Goal: Task Accomplishment & Management: Manage account settings

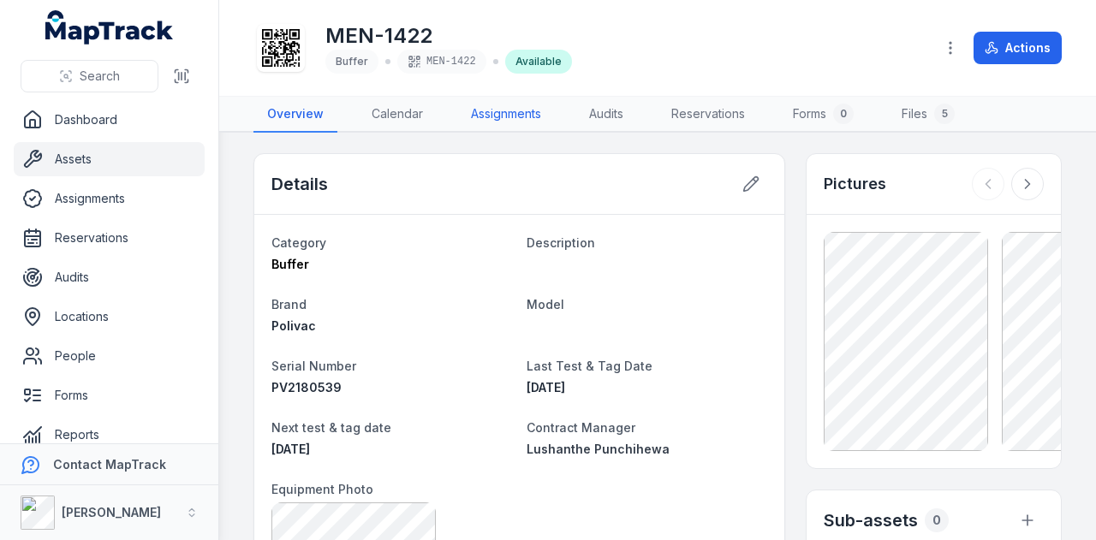
click at [493, 106] on link "Assignments" at bounding box center [506, 115] width 98 height 36
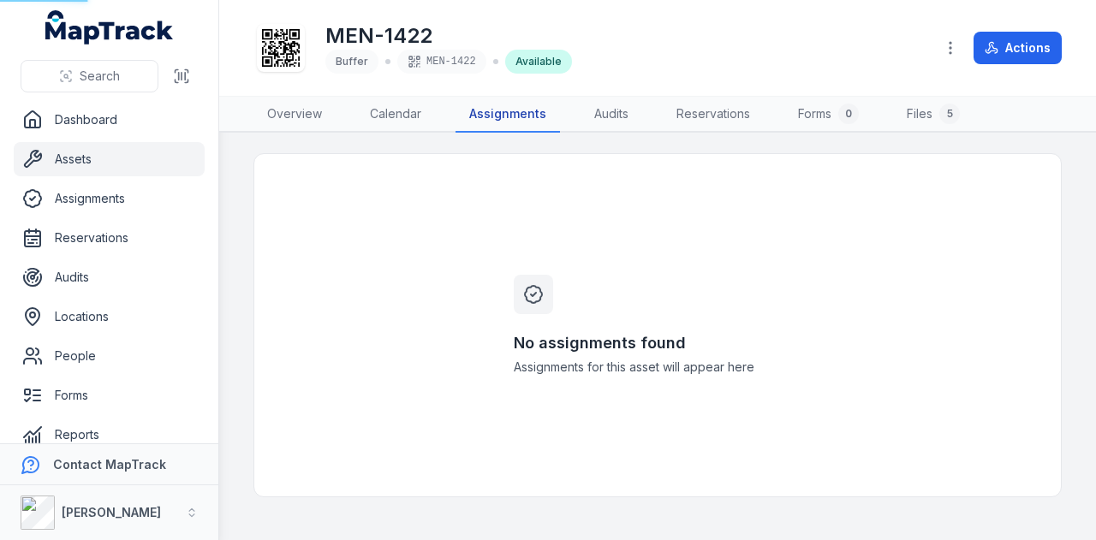
click at [503, 115] on link "Assignments" at bounding box center [508, 115] width 104 height 36
click at [271, 108] on link "Overview" at bounding box center [294, 115] width 82 height 36
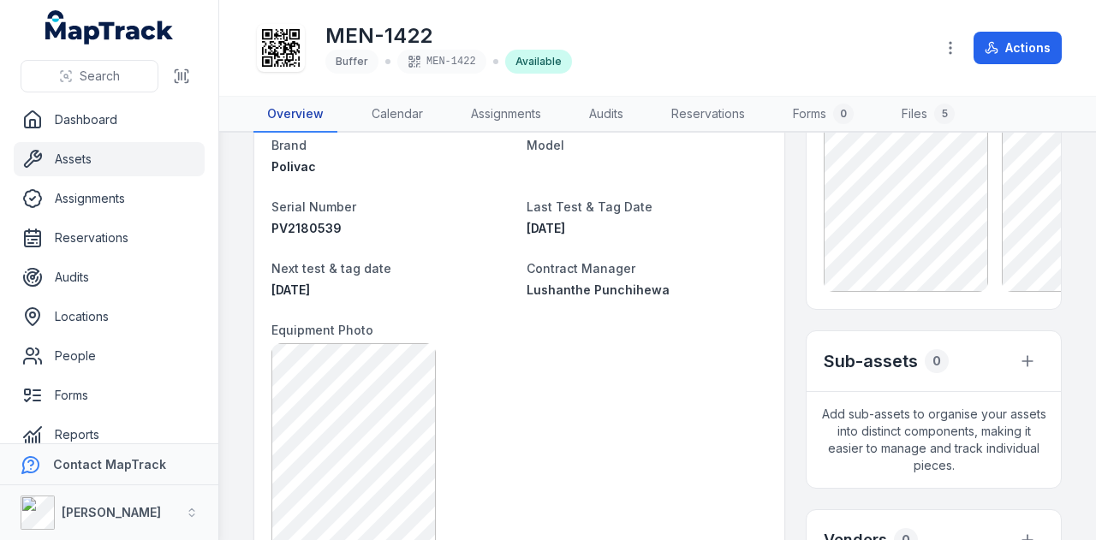
scroll to position [110, 0]
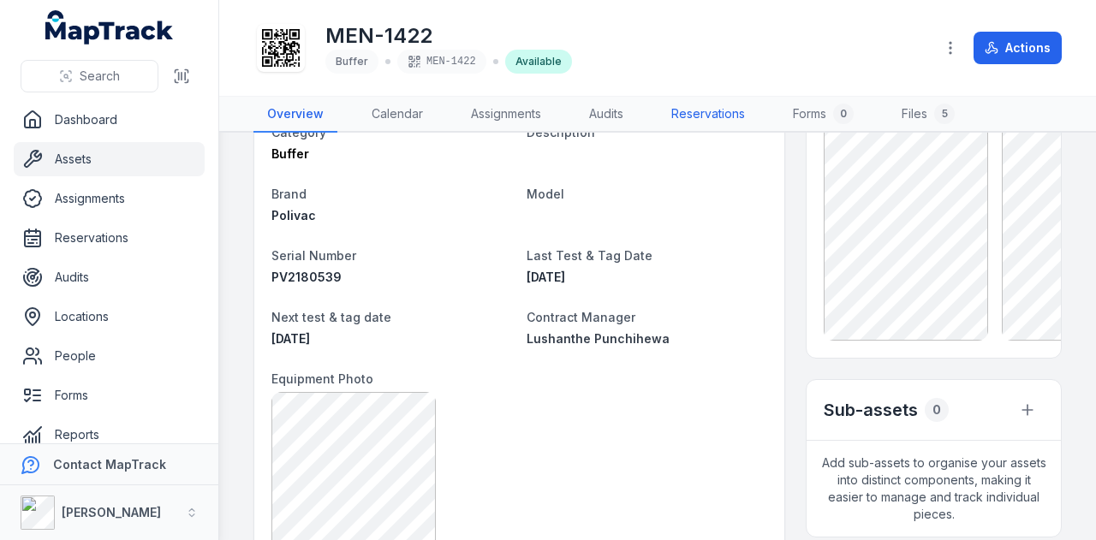
click at [694, 122] on link "Reservations" at bounding box center [708, 115] width 101 height 36
click at [599, 114] on link "Audits" at bounding box center [606, 115] width 62 height 36
click at [497, 120] on link "Assignments" at bounding box center [506, 115] width 98 height 36
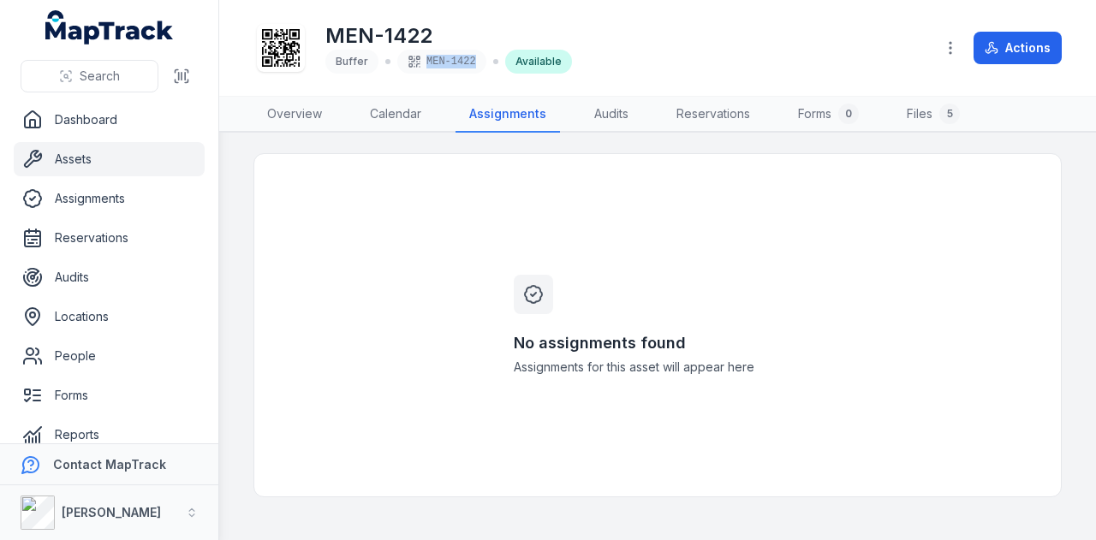
click at [468, 69] on div "MEN-1422" at bounding box center [441, 62] width 89 height 24
copy div "MEN-1422"
click at [95, 72] on span "Search" at bounding box center [100, 76] width 40 height 17
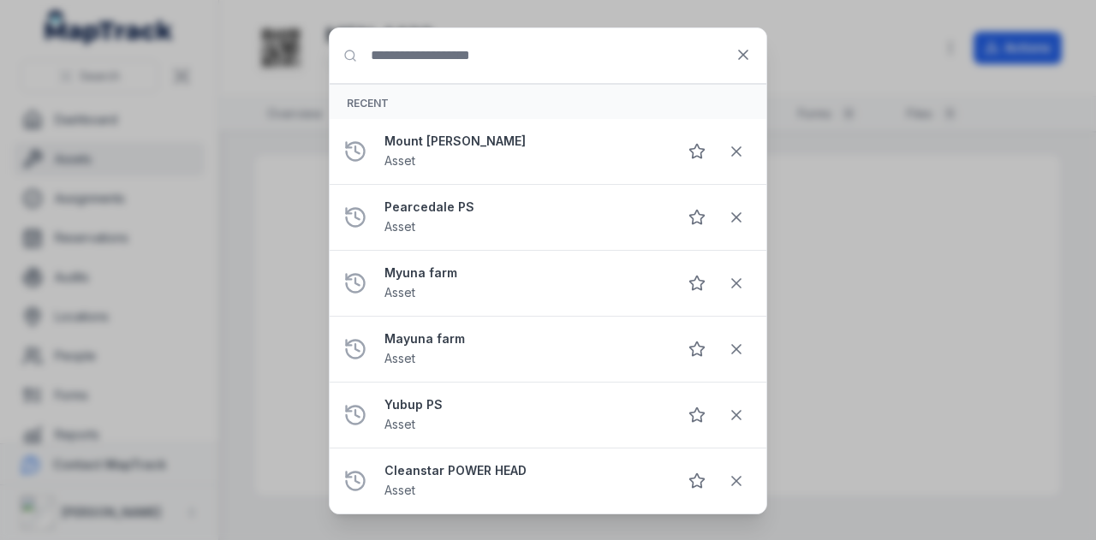
click at [408, 57] on input "Search for anything" at bounding box center [548, 55] width 437 height 55
click at [82, 295] on div "Search for anything Recent Mount [PERSON_NAME] Asset Pearcedale PS Asset Myuna …" at bounding box center [548, 270] width 1096 height 540
click at [748, 57] on icon at bounding box center [743, 54] width 17 height 17
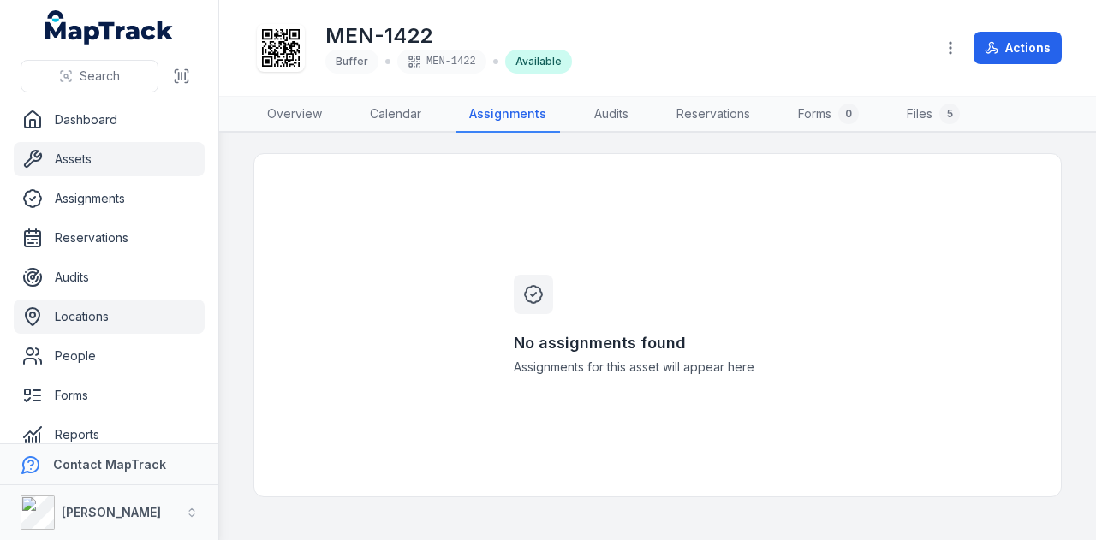
click at [115, 299] on ul "Dashboard Assets Assignments Reservations Audits Locations People Forms Reports…" at bounding box center [109, 317] width 191 height 428
click at [114, 316] on link "Locations" at bounding box center [109, 317] width 191 height 34
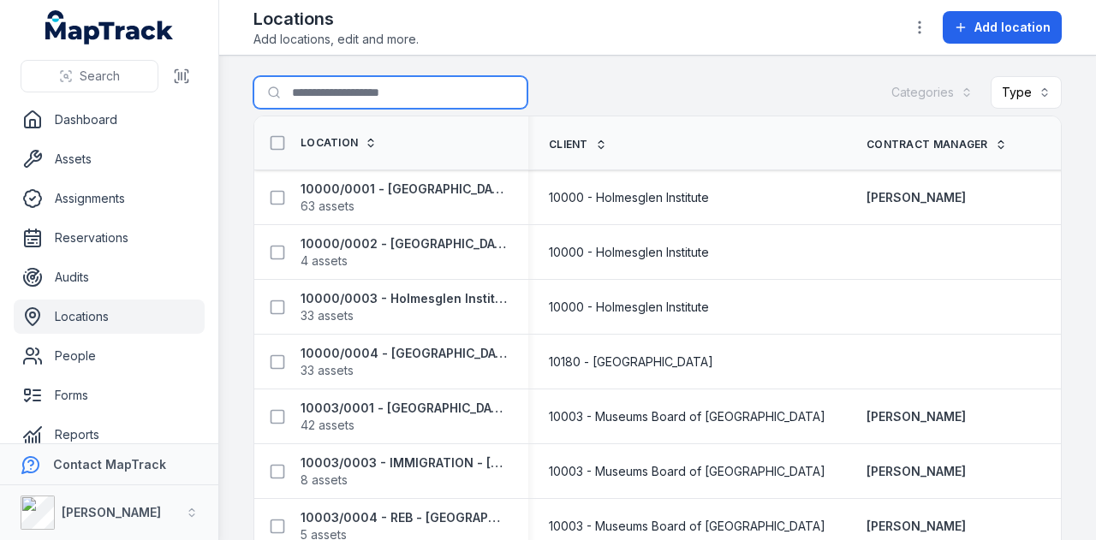
click at [364, 85] on input "Search for locations" at bounding box center [390, 92] width 274 height 33
type input "****"
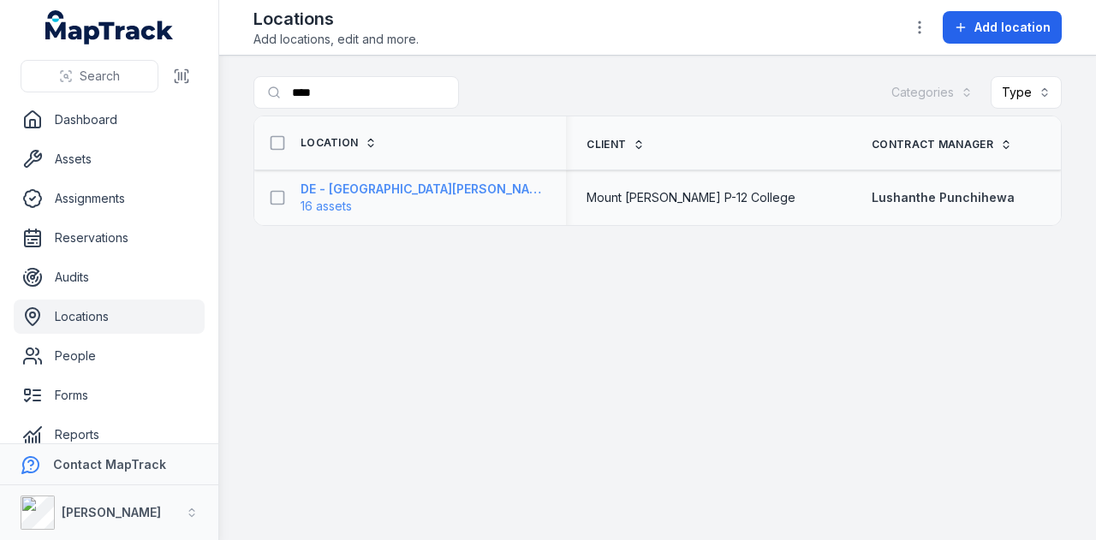
click at [439, 193] on strong "DE - [GEOGRAPHIC_DATA][PERSON_NAME] P-12 College - [GEOGRAPHIC_DATA][PERSON_NAM…" at bounding box center [423, 189] width 245 height 17
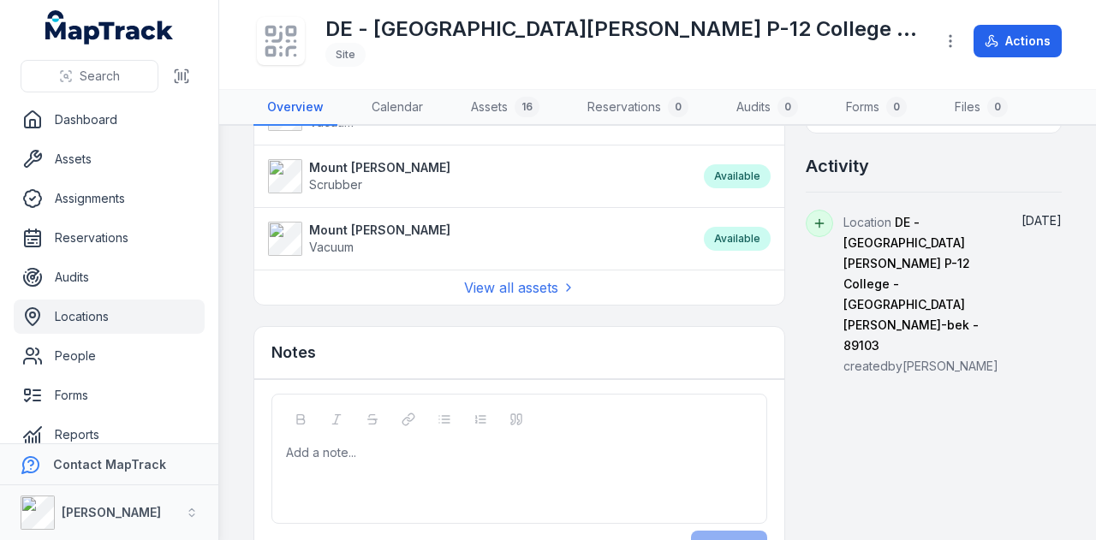
scroll to position [973, 0]
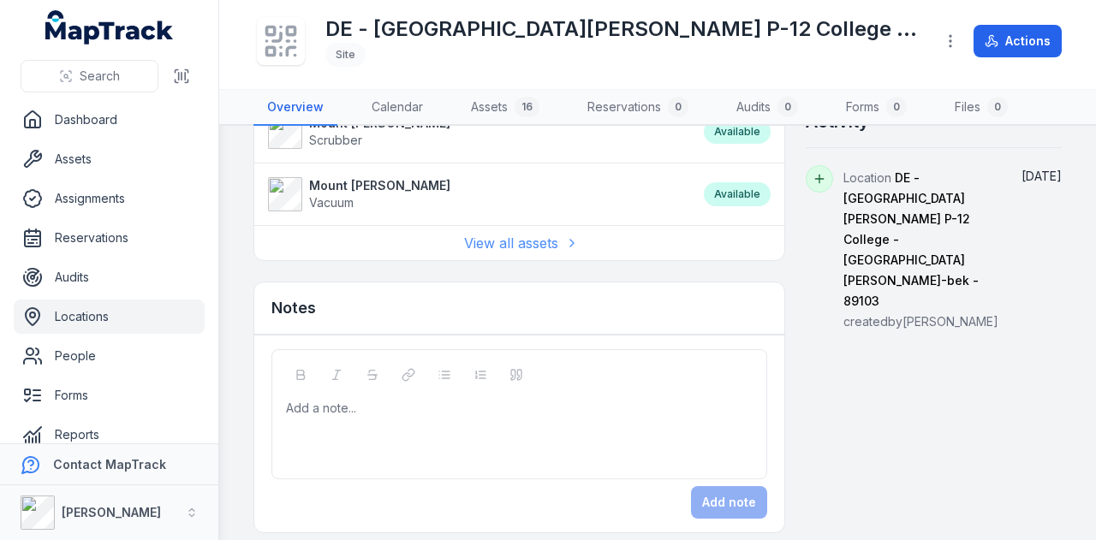
click at [514, 235] on link "View all assets" at bounding box center [519, 243] width 111 height 21
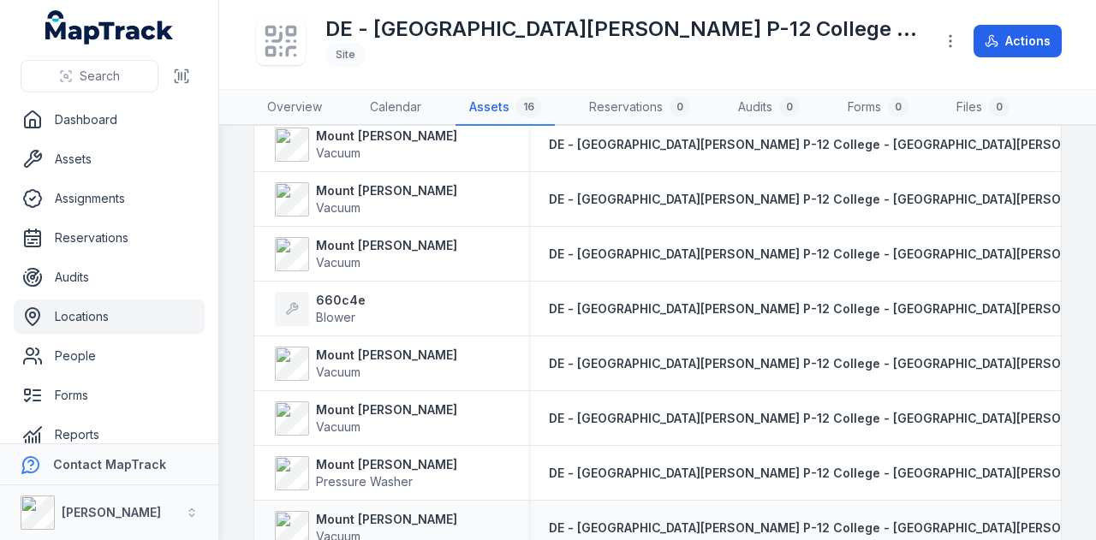
scroll to position [642, 0]
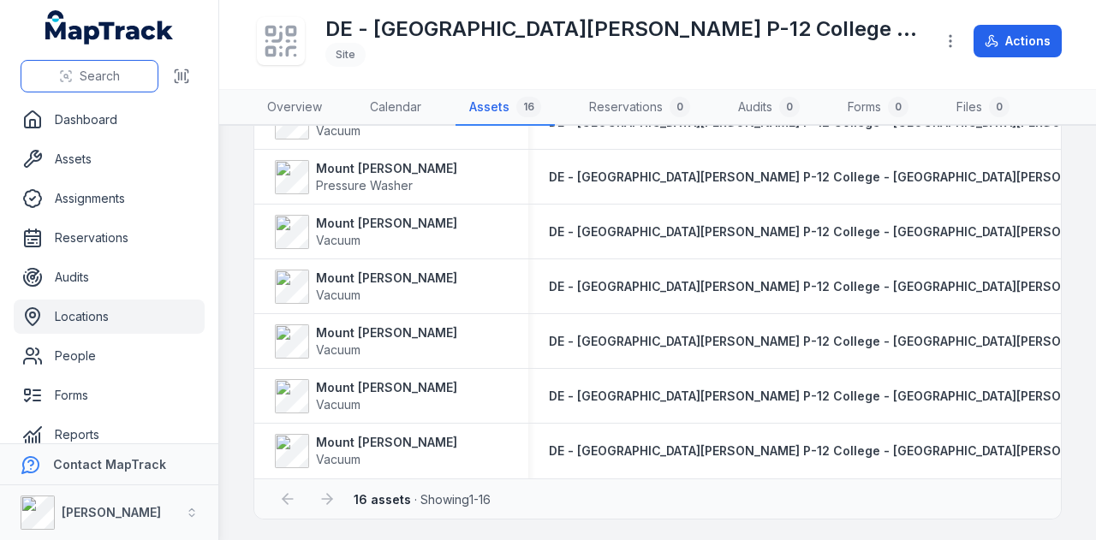
click at [132, 70] on button "Search" at bounding box center [90, 76] width 138 height 33
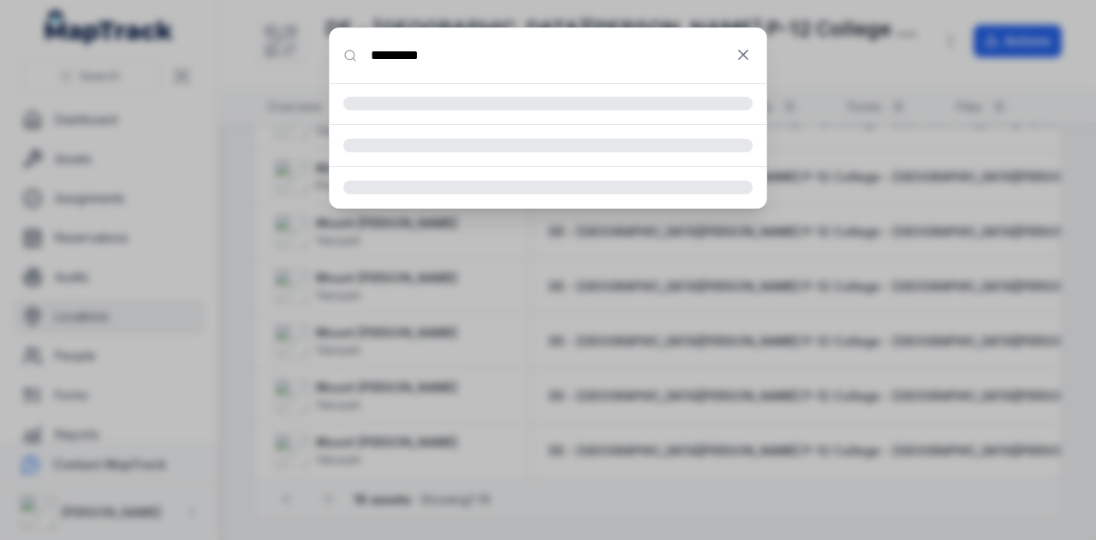
type input "*********"
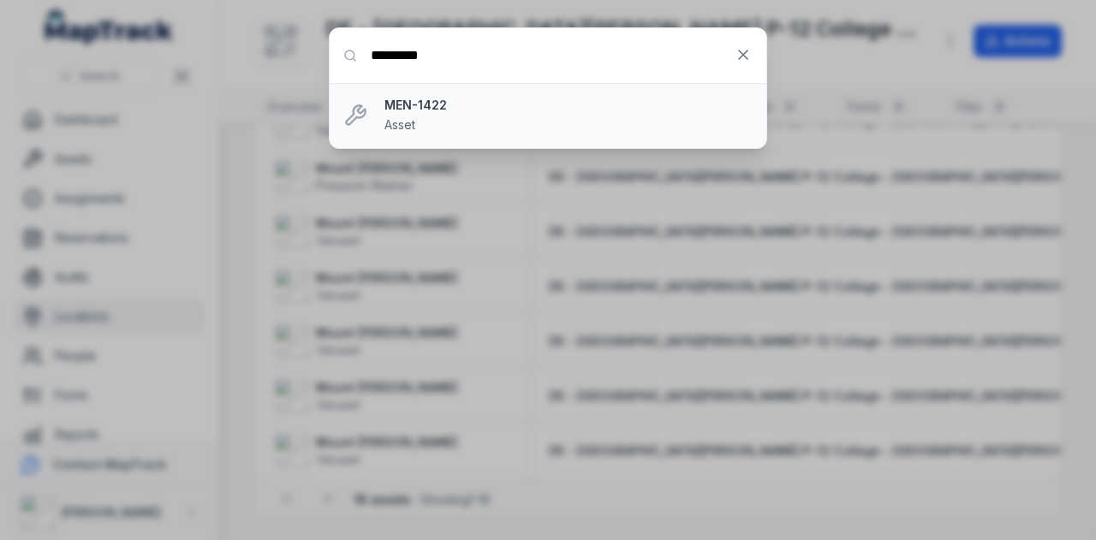
click at [550, 128] on div "MEN-1422 Asset" at bounding box center [568, 116] width 368 height 38
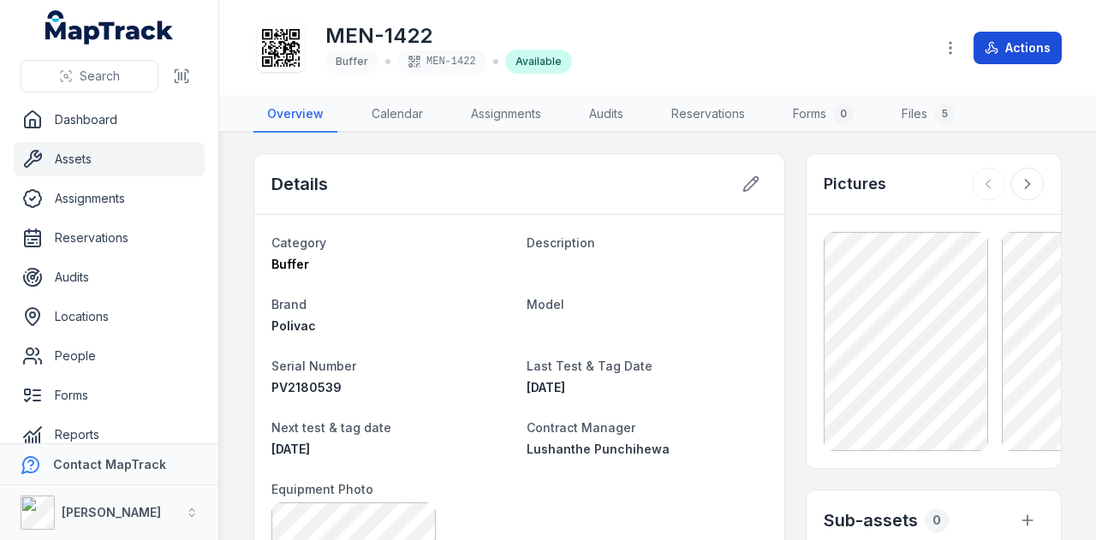
click at [1026, 56] on button "Actions" at bounding box center [1018, 48] width 88 height 33
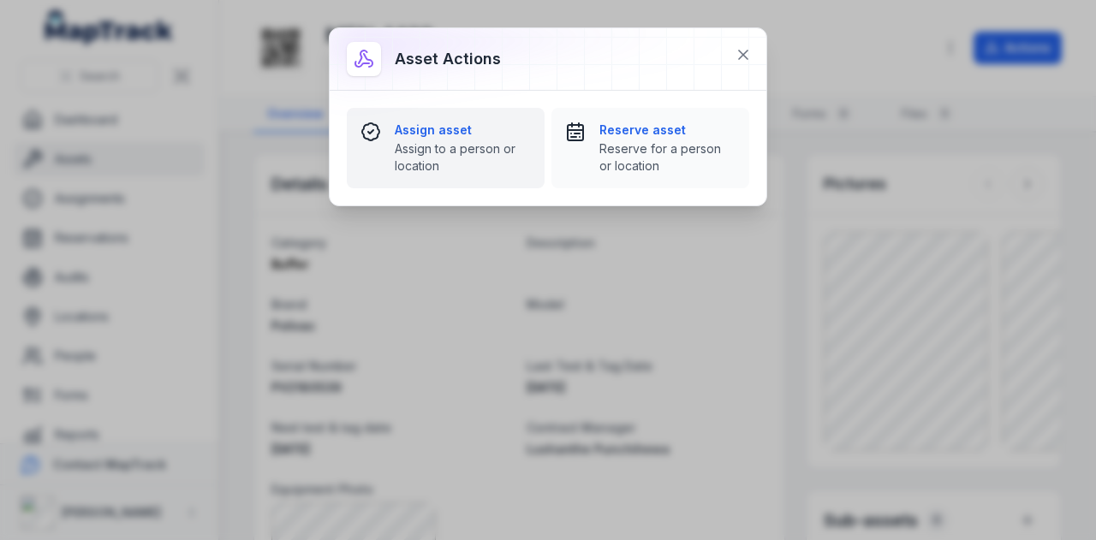
click at [397, 132] on strong "Assign asset" at bounding box center [463, 130] width 136 height 17
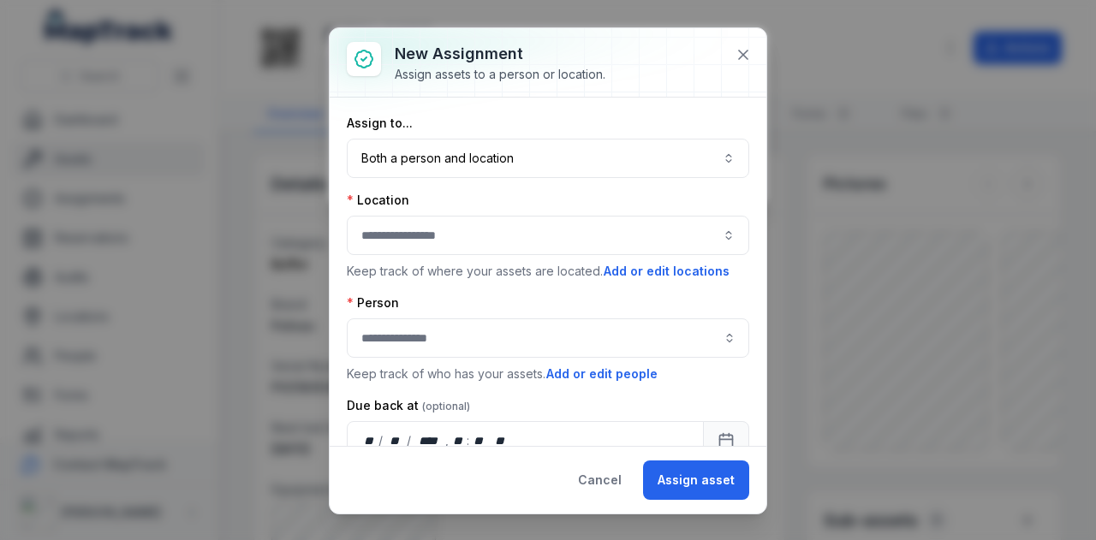
click at [509, 230] on button "button" at bounding box center [548, 235] width 402 height 39
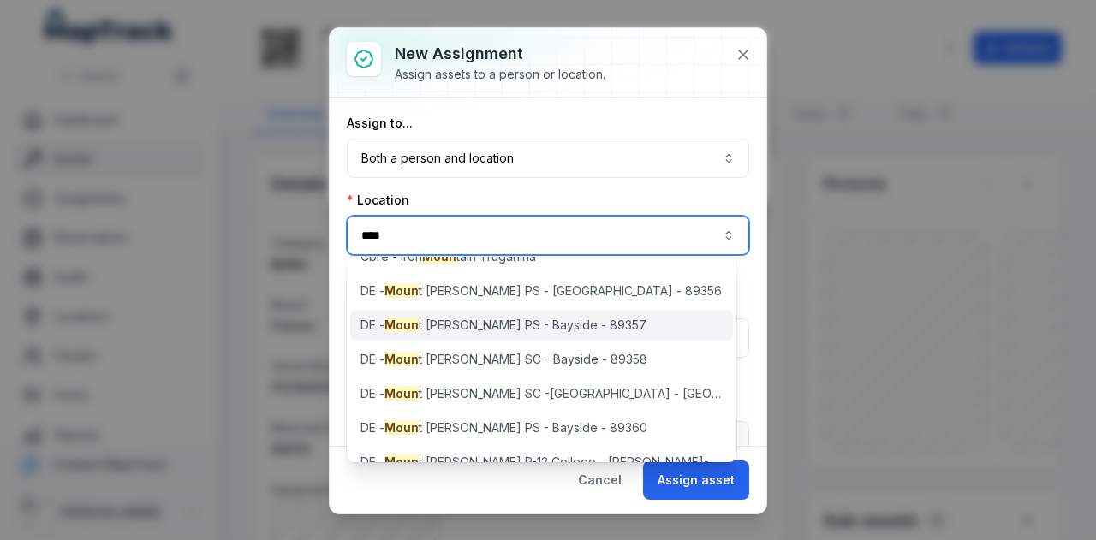
scroll to position [79, 0]
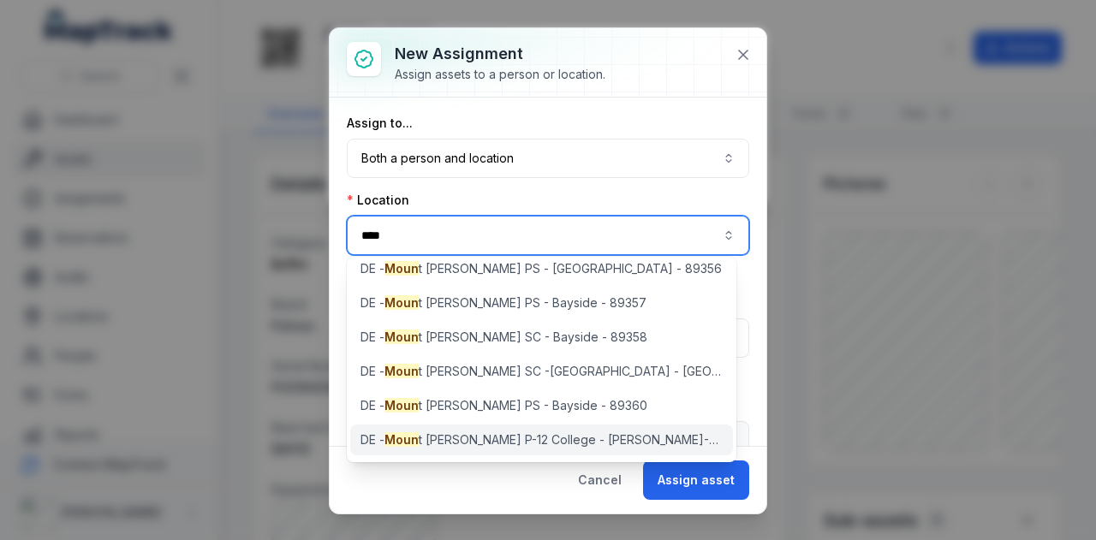
type input "****"
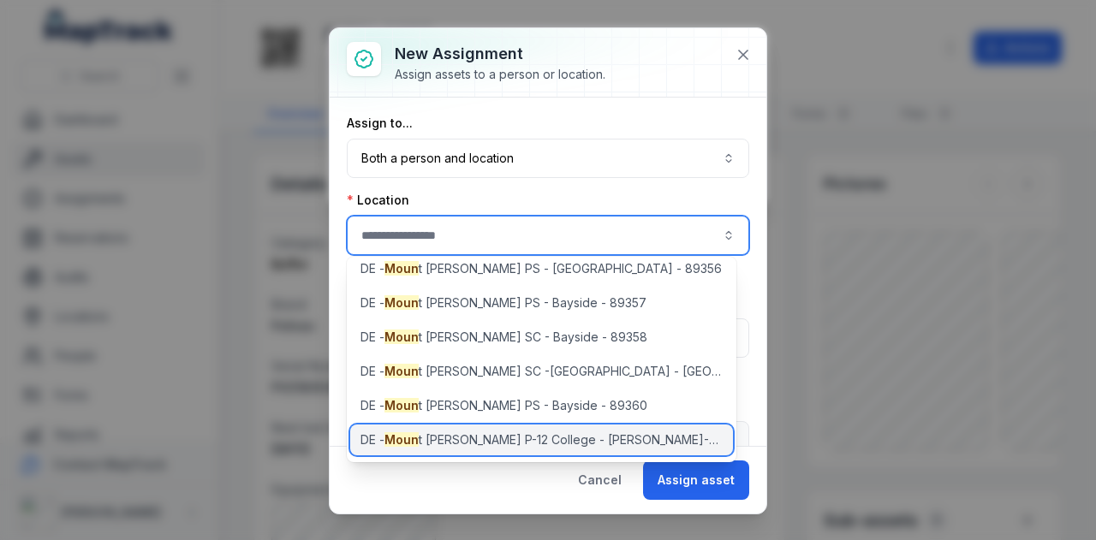
click at [510, 445] on span "[PERSON_NAME] t [PERSON_NAME] P-12 College - [PERSON_NAME]-bek - 89103" at bounding box center [541, 440] width 362 height 17
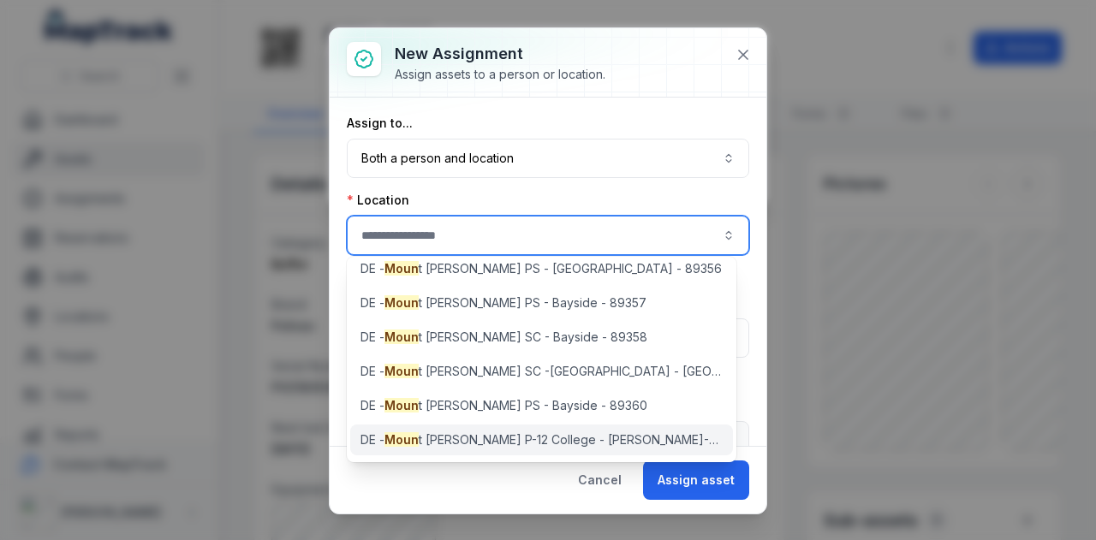
type input "**********"
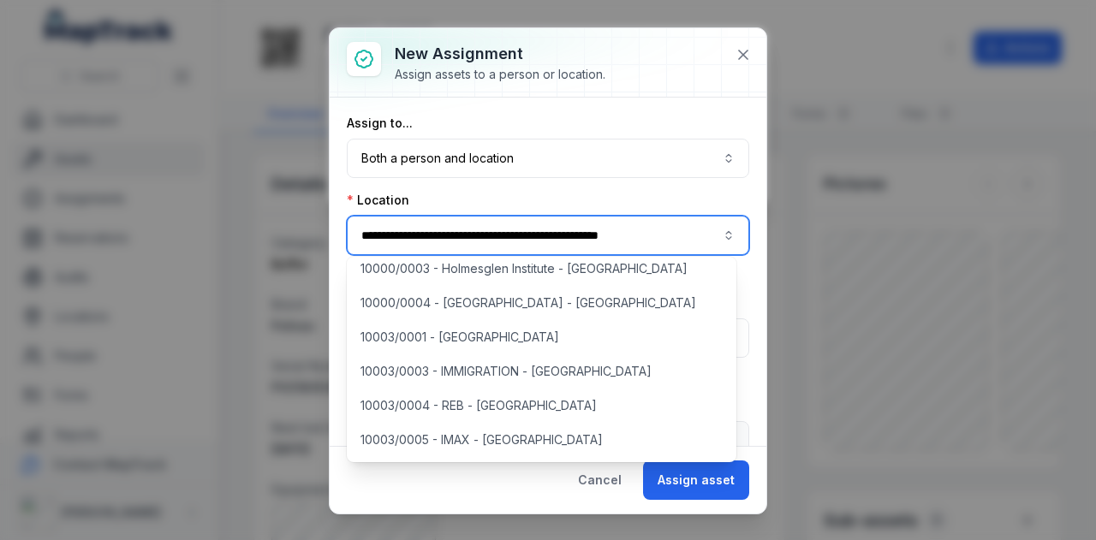
scroll to position [0, 0]
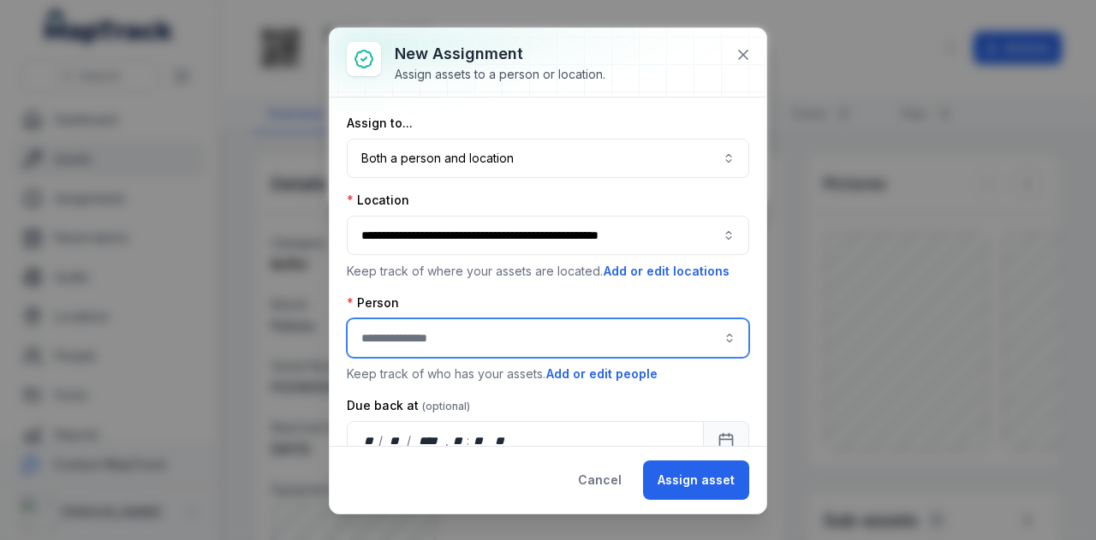
click at [526, 332] on input "assignment-add:person-label" at bounding box center [548, 338] width 402 height 39
click at [535, 383] on div "Lushanthe Punchihewa" at bounding box center [542, 380] width 354 height 17
type input "**********"
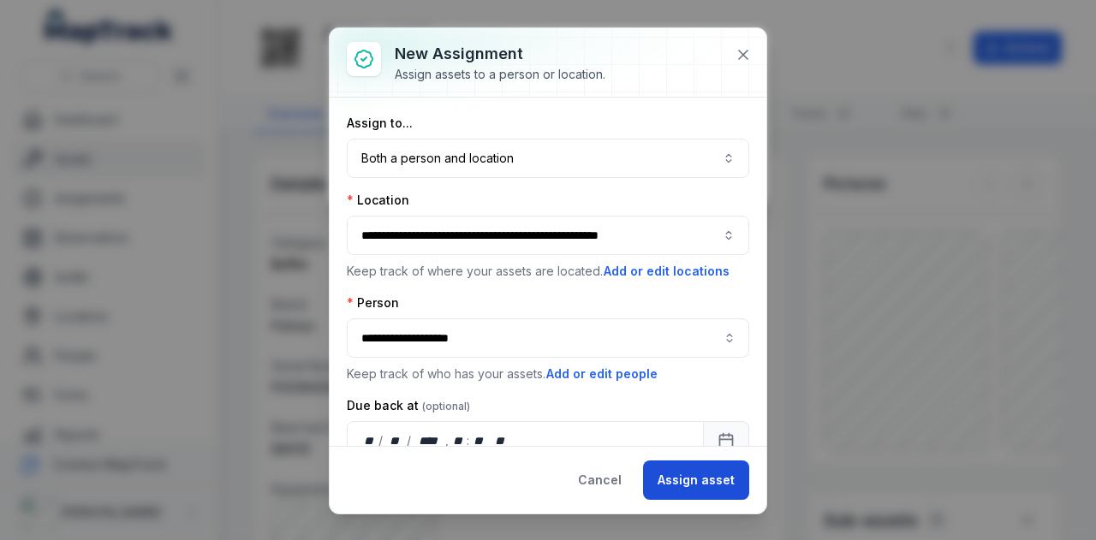
click at [706, 479] on button "Assign asset" at bounding box center [696, 480] width 106 height 39
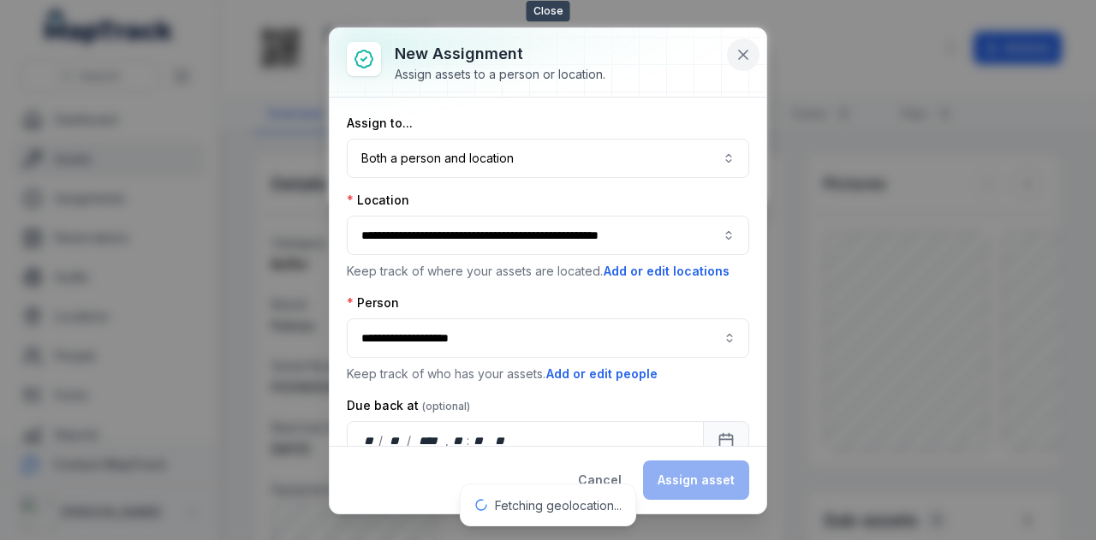
click at [746, 59] on icon at bounding box center [743, 54] width 17 height 17
